Goal: Transaction & Acquisition: Book appointment/travel/reservation

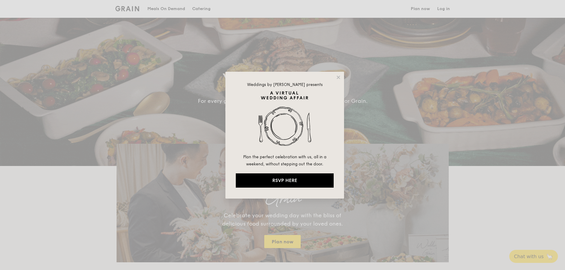
select select
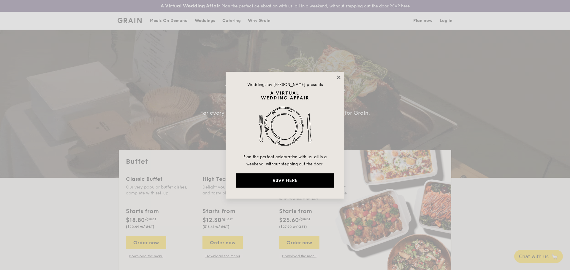
click at [339, 78] on icon at bounding box center [338, 77] width 5 height 5
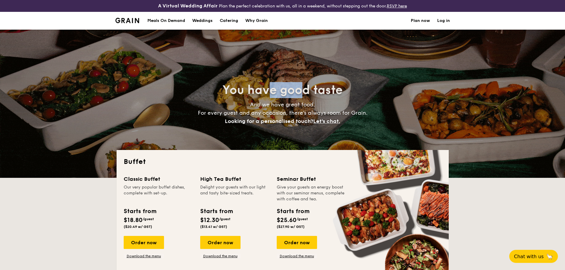
drag, startPoint x: 267, startPoint y: 95, endPoint x: 303, endPoint y: 95, distance: 35.9
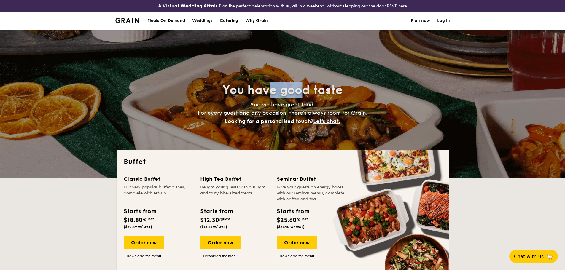
click at [303, 95] on span "You have good taste" at bounding box center [282, 90] width 120 height 14
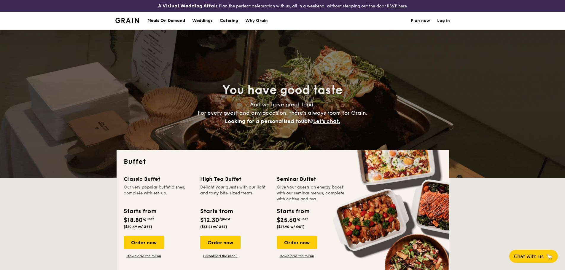
click at [304, 101] on h4 "And we have great food. For every guest and any occasion, there’s always room f…" at bounding box center [282, 113] width 265 height 25
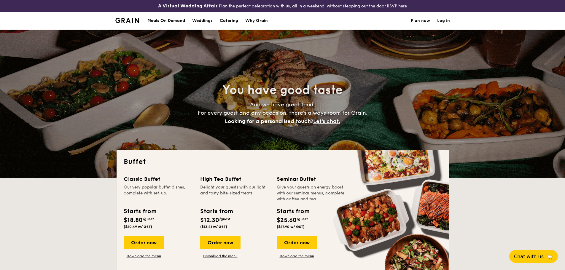
drag, startPoint x: 304, startPoint y: 184, endPoint x: 309, endPoint y: 190, distance: 8.4
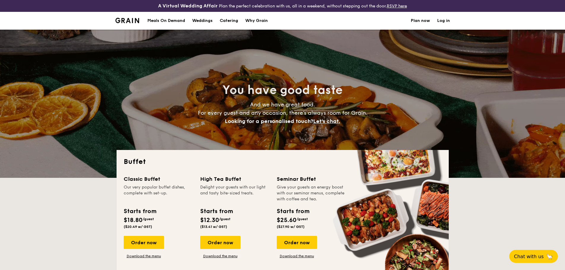
click at [309, 190] on div "Seminar Buffet Give your guests an energy boost with our seminar menus, complet…" at bounding box center [311, 188] width 69 height 27
click at [309, 190] on div "Give your guests an energy boost with our seminar menus, complete with coffee a…" at bounding box center [311, 194] width 69 height 18
click at [310, 192] on div "Give your guests an energy boost with our seminar menus, complete with coffee a…" at bounding box center [311, 194] width 69 height 18
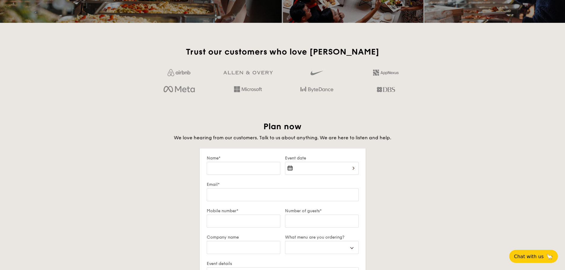
scroll to position [920, 0]
